Goal: Browse casually

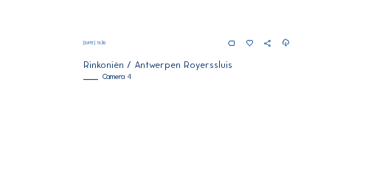
scroll to position [778, 0]
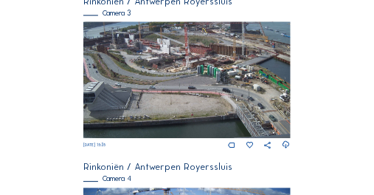
scroll to position [758, 0]
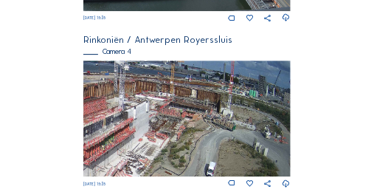
drag, startPoint x: 267, startPoint y: 109, endPoint x: 190, endPoint y: 132, distance: 80.8
click at [171, 132] on img at bounding box center [186, 119] width 207 height 117
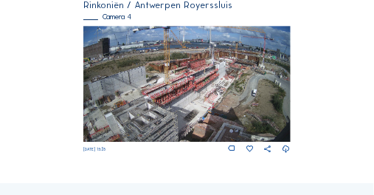
scroll to position [792, 0]
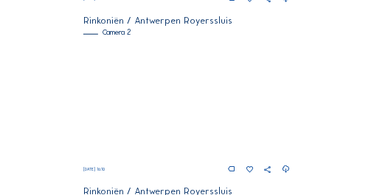
scroll to position [285, 0]
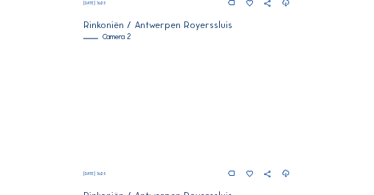
scroll to position [275, 0]
